Goal: Task Accomplishment & Management: Use online tool/utility

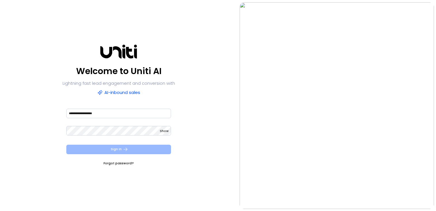
click at [133, 152] on button "Sign In" at bounding box center [118, 150] width 105 height 10
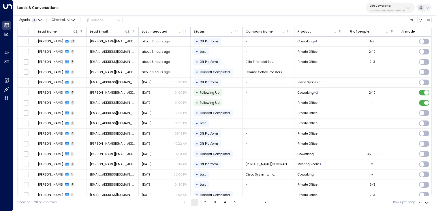
click at [412, 8] on button "25N Coworking 3b9800f4-81ca-4ec0-8758-72fbe4763f36" at bounding box center [389, 8] width 49 height 10
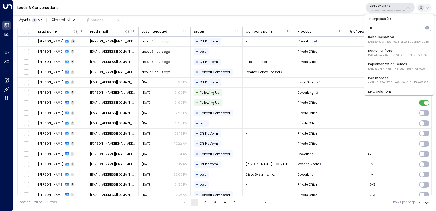
type input "***"
click at [391, 51] on div "Oneder ID: b6d56953-0354-4d8c-85a9-b9f5de32c6fb" at bounding box center [399, 52] width 62 height 9
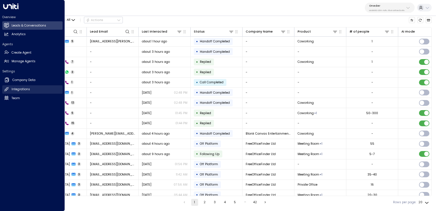
click at [28, 88] on h2 "Integrations" at bounding box center [21, 89] width 18 height 5
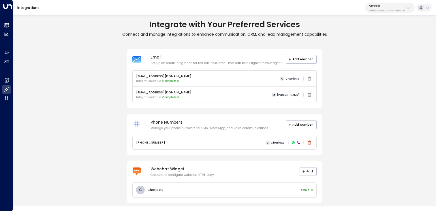
scroll to position [3, 0]
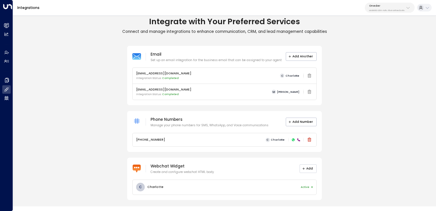
click at [311, 168] on button "Add" at bounding box center [307, 168] width 17 height 9
